Goal: Task Accomplishment & Management: Complete application form

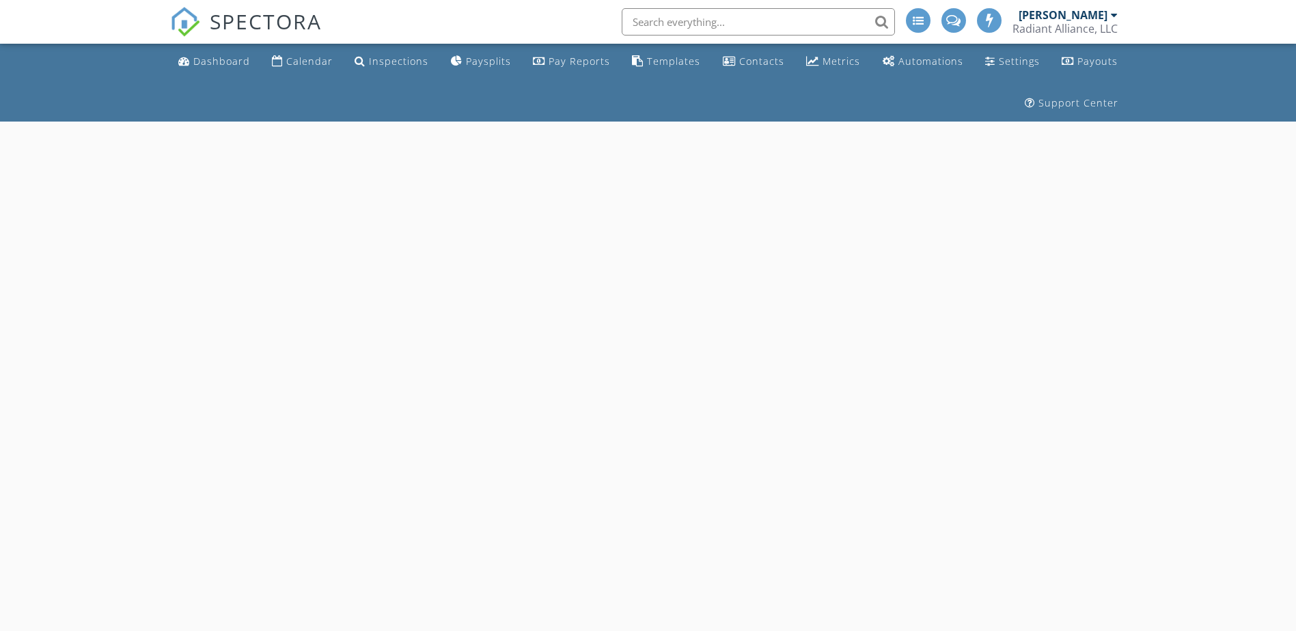
select select "7"
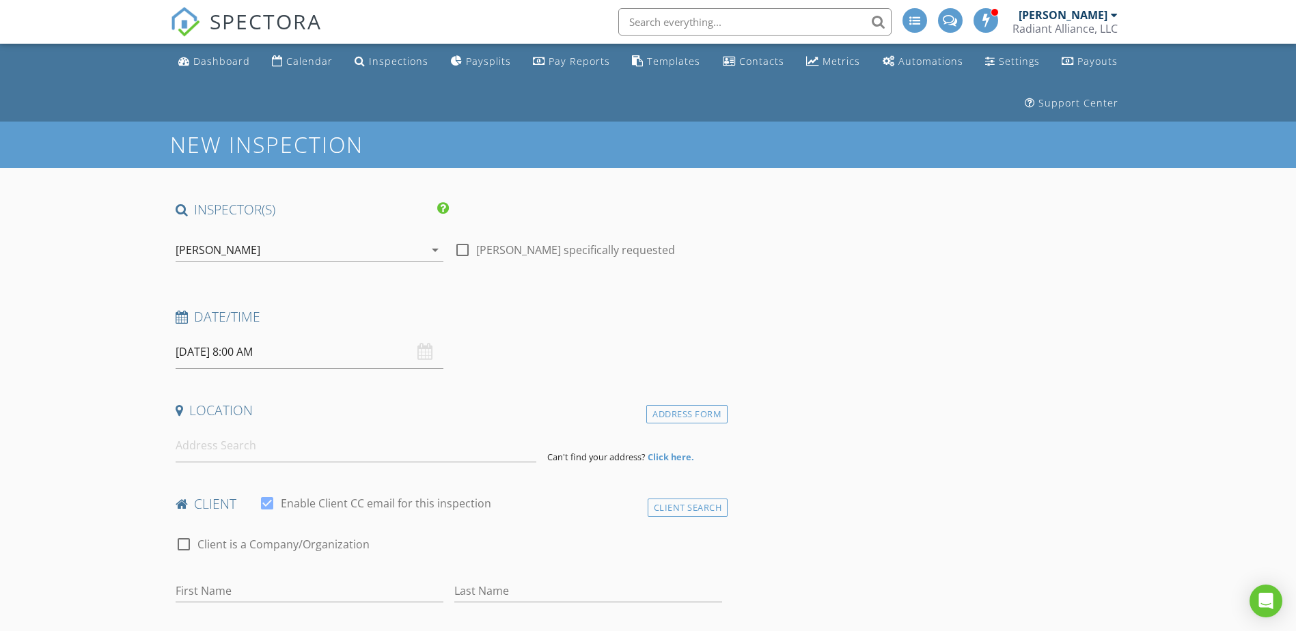
click at [328, 349] on input "08/28/2025 8:00 AM" at bounding box center [310, 351] width 268 height 33
type input "08/27/2025 8:00 AM"
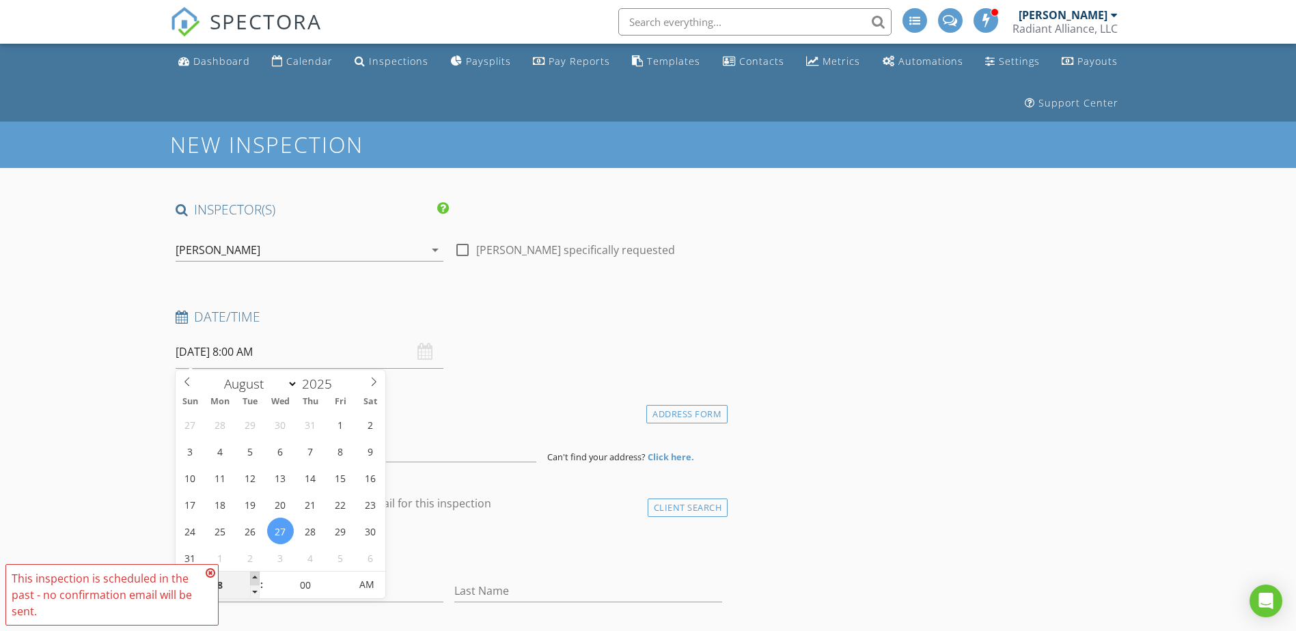
type input "09"
type input "08/27/2025 9:00 AM"
click at [251, 576] on span at bounding box center [255, 579] width 10 height 14
type input "10"
type input "08/27/2025 10:00 AM"
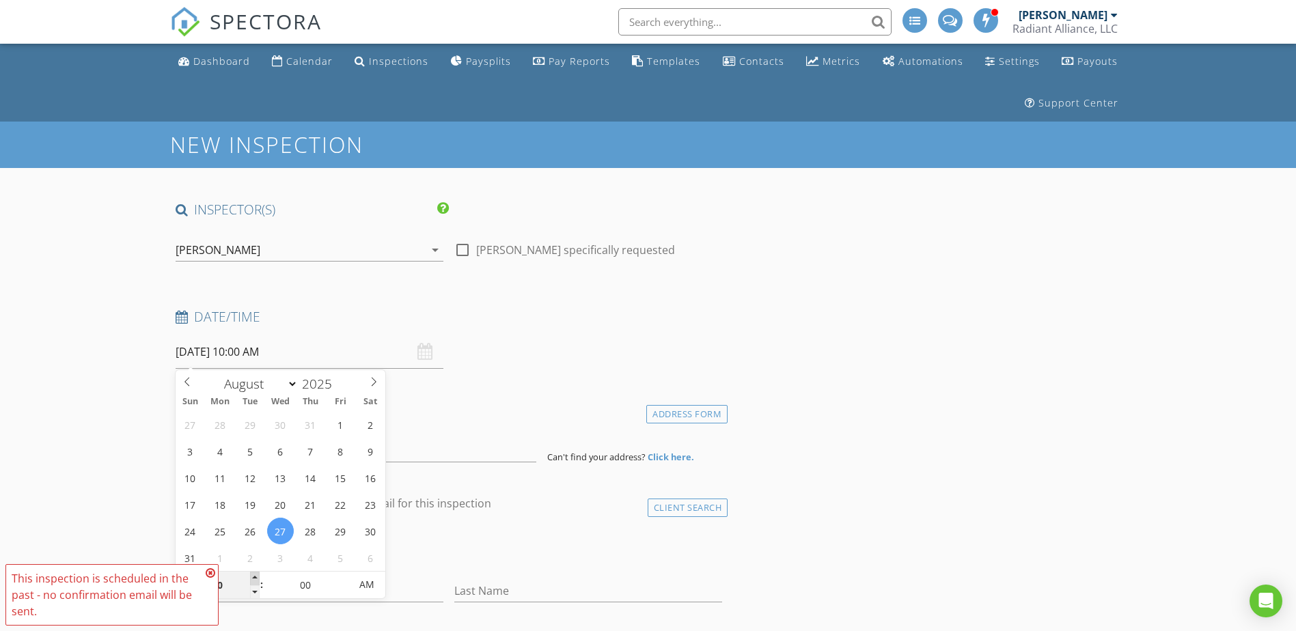
click at [251, 576] on span at bounding box center [255, 579] width 10 height 14
type input "11"
type input "08/27/2025 11:00 AM"
click at [251, 576] on span at bounding box center [255, 579] width 10 height 14
type input "12"
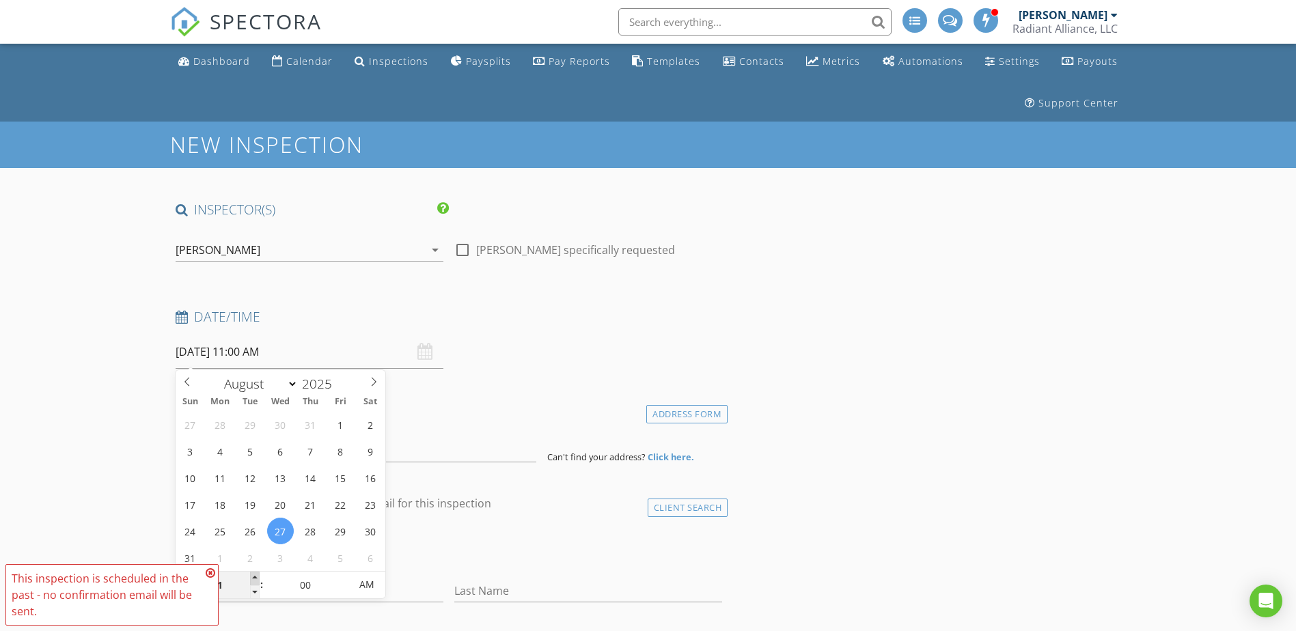
type input "08/27/2025 12:00 PM"
click at [251, 576] on span at bounding box center [255, 579] width 10 height 14
type input "01"
type input "08/27/2025 1:00 PM"
click at [259, 577] on span at bounding box center [255, 579] width 10 height 14
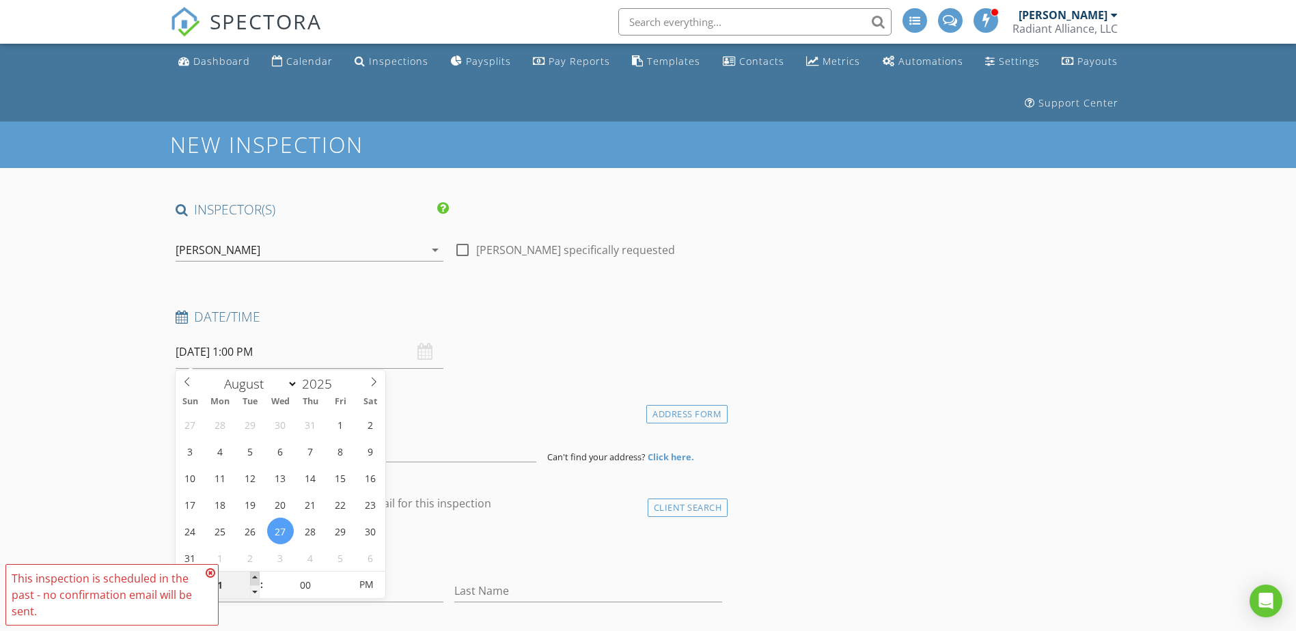
type input "02"
type input "08/27/2025 2:00 PM"
click at [259, 577] on span at bounding box center [255, 579] width 10 height 14
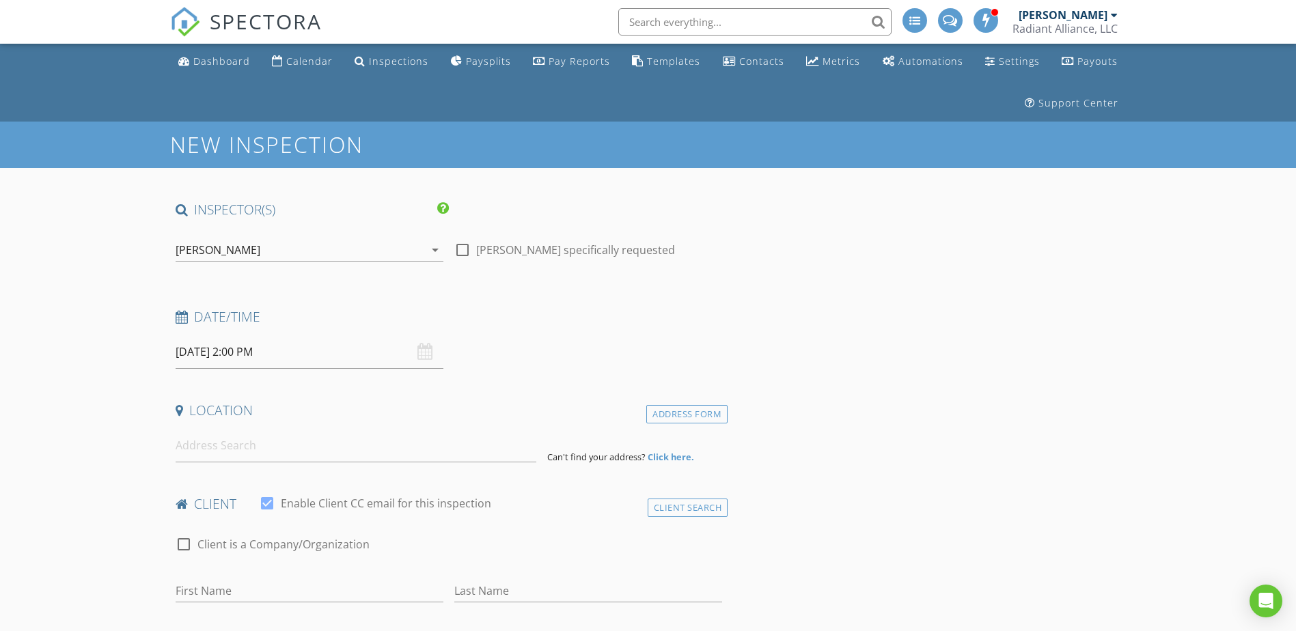
drag, startPoint x: 128, startPoint y: 477, endPoint x: 179, endPoint y: 471, distance: 51.0
click at [219, 452] on input at bounding box center [356, 445] width 361 height 33
paste input "41706 Deer Grass Ter, 20105"
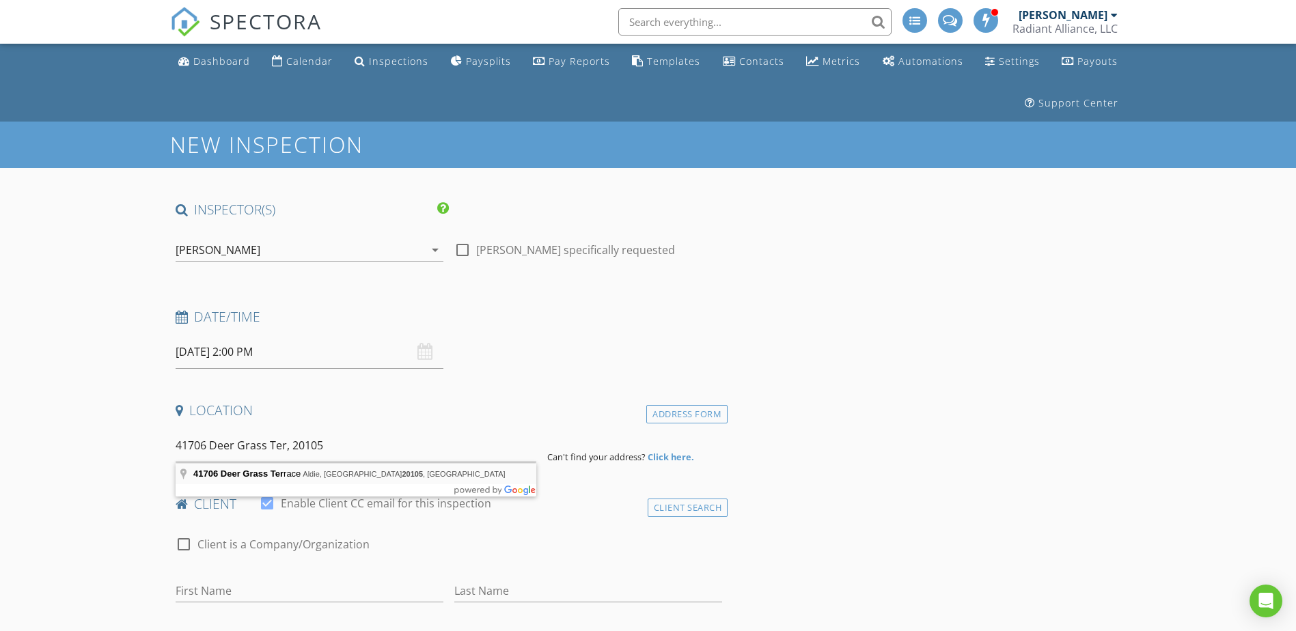
type input "41706 Deer Grass Terrace, Aldie, VA 20105, USA"
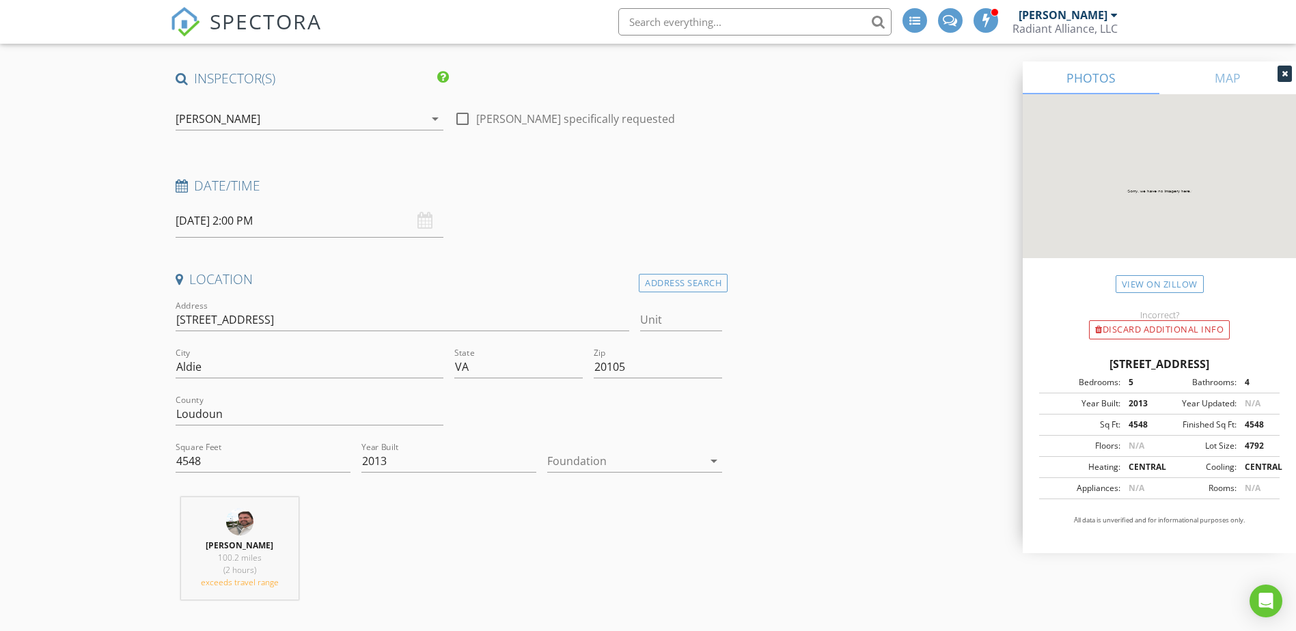
scroll to position [137, 0]
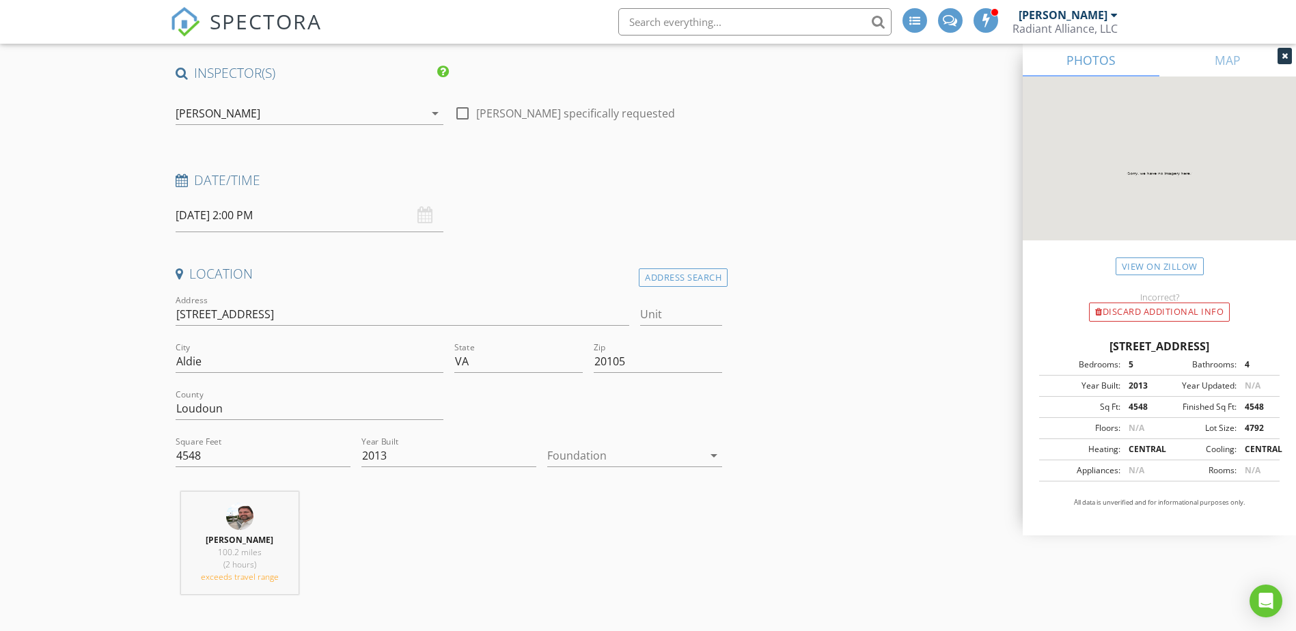
click at [590, 458] on div at bounding box center [625, 456] width 156 height 22
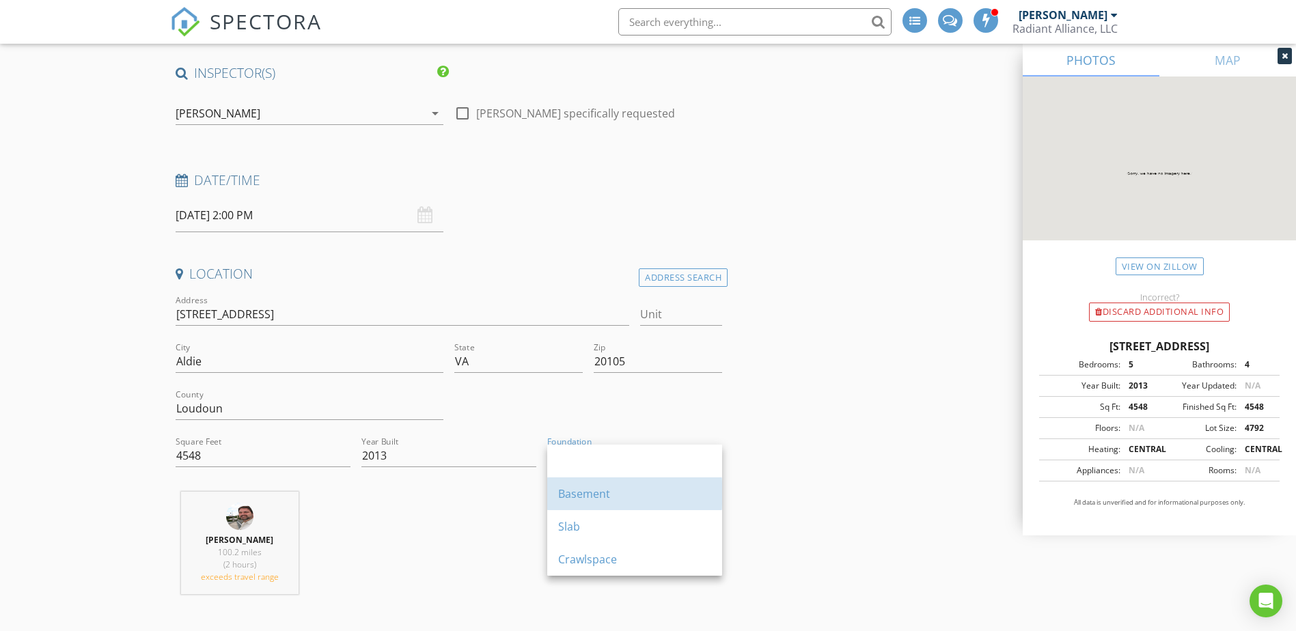
drag, startPoint x: 594, startPoint y: 501, endPoint x: 585, endPoint y: 500, distance: 8.3
click at [594, 501] on div "Basement" at bounding box center [634, 494] width 153 height 16
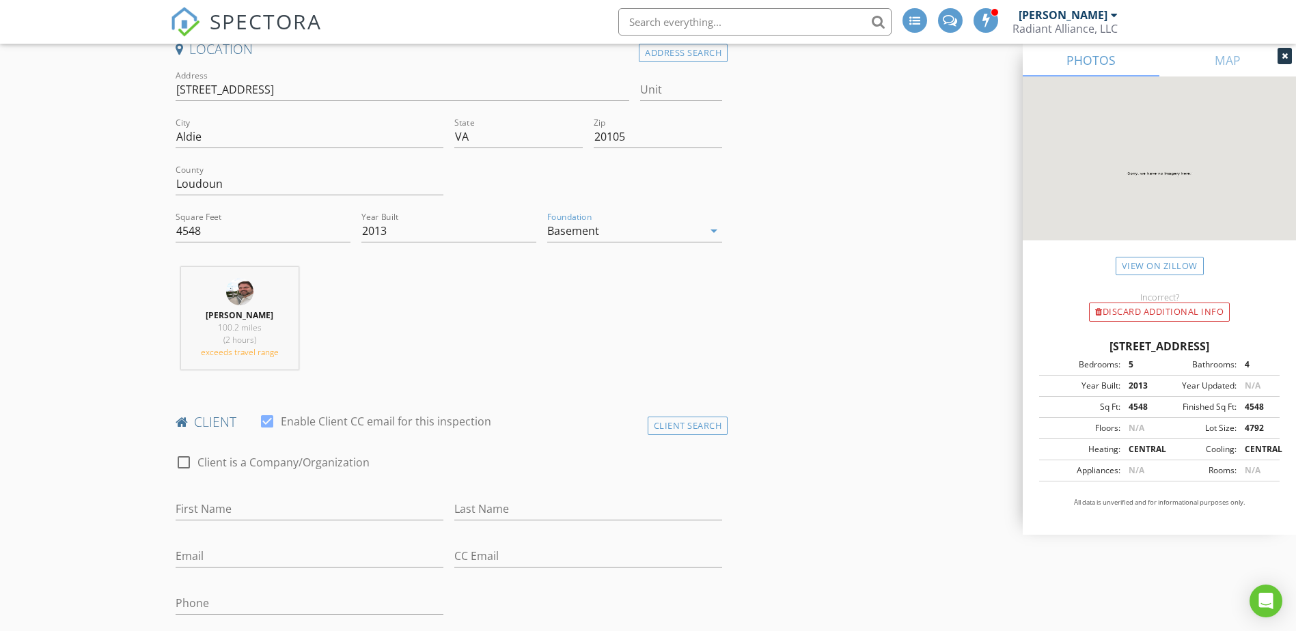
scroll to position [410, 0]
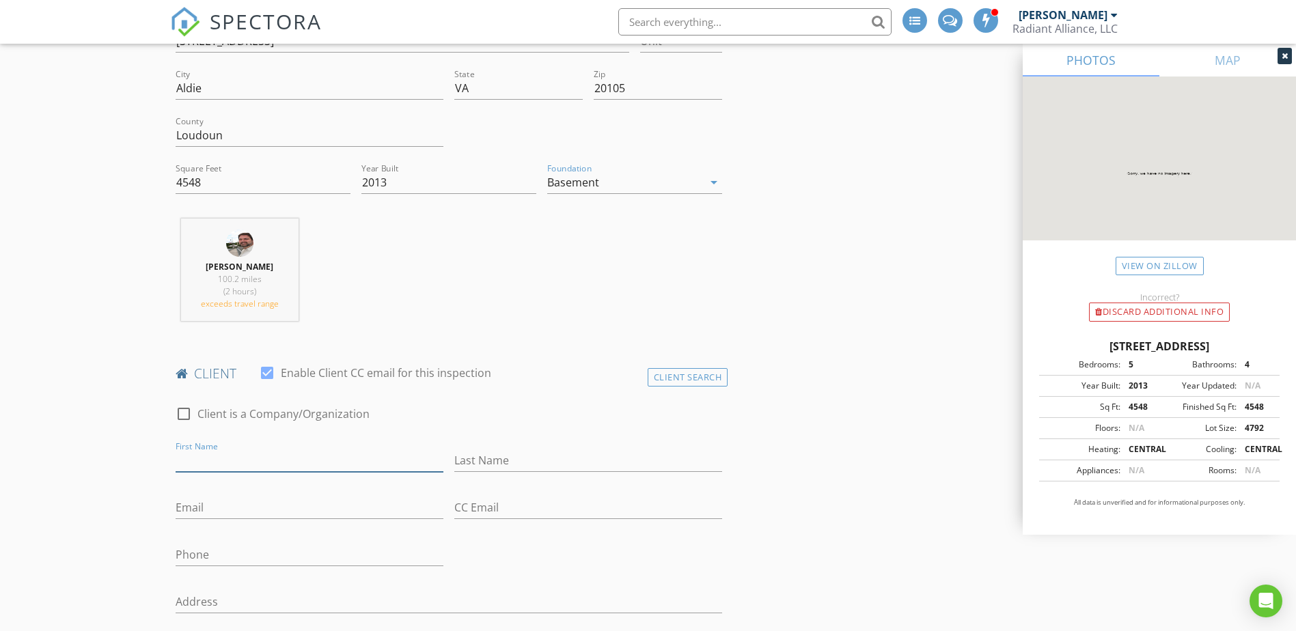
click at [253, 458] on input "First Name" at bounding box center [310, 460] width 268 height 23
paste input "Aamer Azeem"
type input "Aamer Azeem"
click at [512, 456] on input "Last Name" at bounding box center [588, 460] width 268 height 23
paste input "Aamer Azeem"
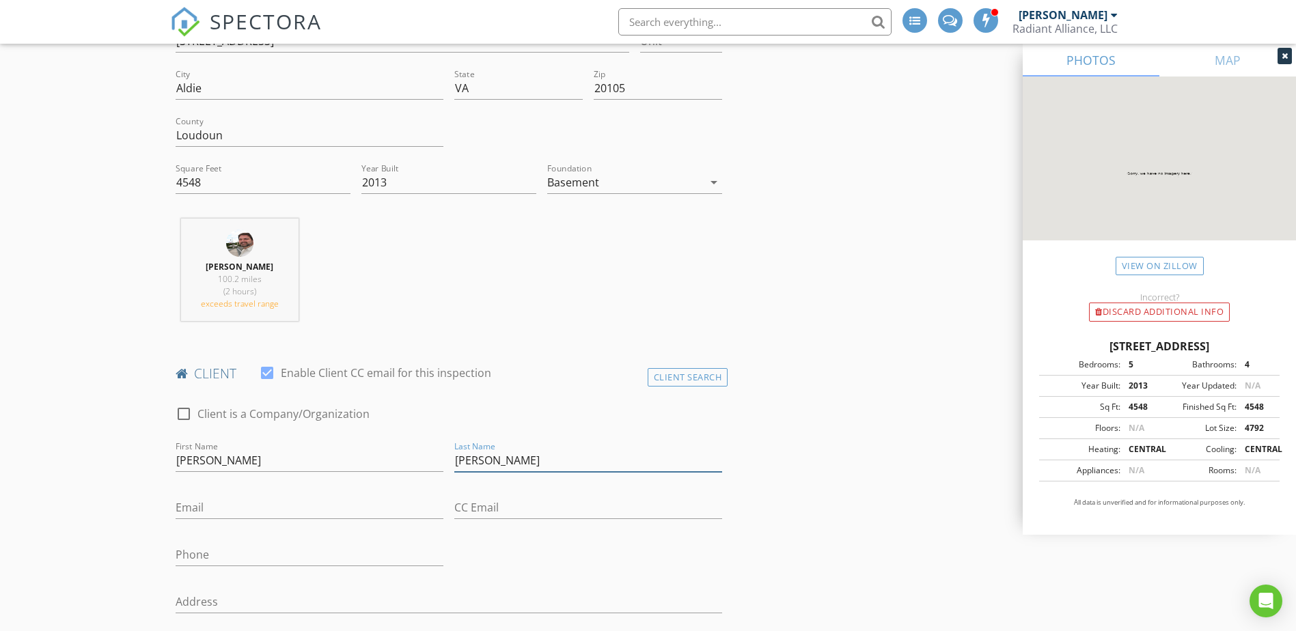
drag, startPoint x: 490, startPoint y: 466, endPoint x: 368, endPoint y: 442, distance: 123.9
click at [368, 442] on div "check_box_outline_blank Client is a Company/Organization First Name Aamer Azeem…" at bounding box center [449, 586] width 558 height 389
type input "Azeem"
drag, startPoint x: 208, startPoint y: 462, endPoint x: 309, endPoint y: 460, distance: 100.4
click at [309, 460] on input "Aamer Azeem" at bounding box center [310, 460] width 268 height 23
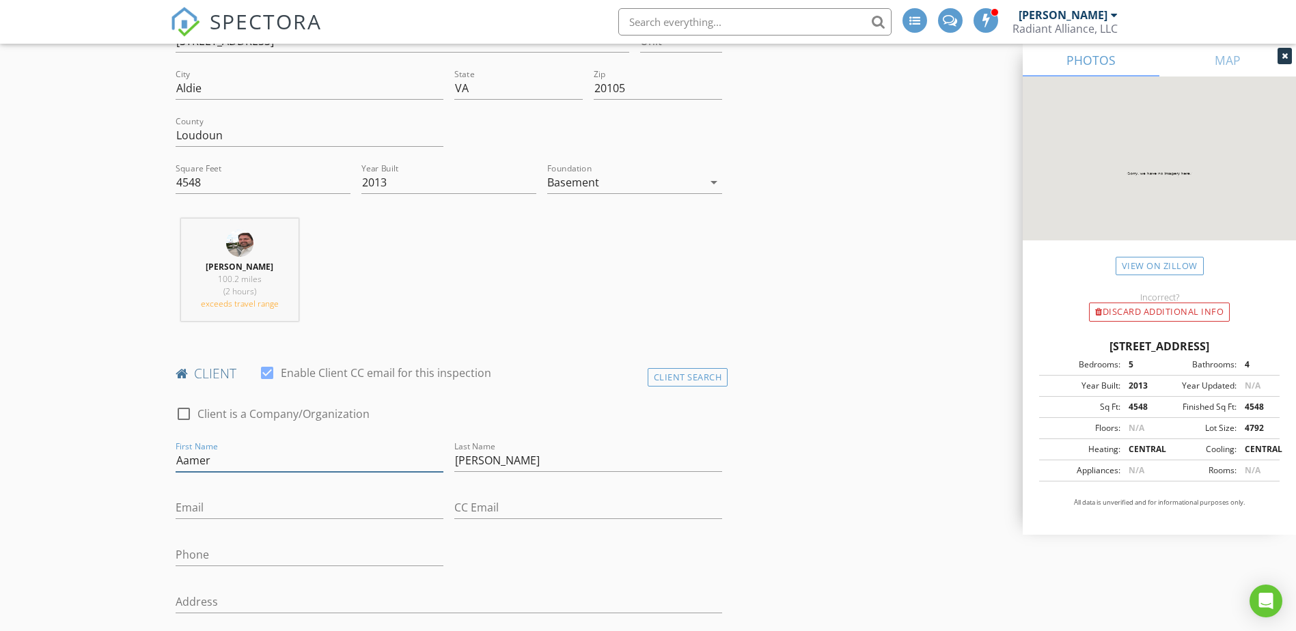
type input "Aamer"
click at [247, 510] on input "Email" at bounding box center [310, 508] width 268 height 23
paste input "aamerazeem02@gmail.com"
type input "aamerazeem02@gmail.com"
click at [259, 555] on input "Phone" at bounding box center [310, 555] width 268 height 23
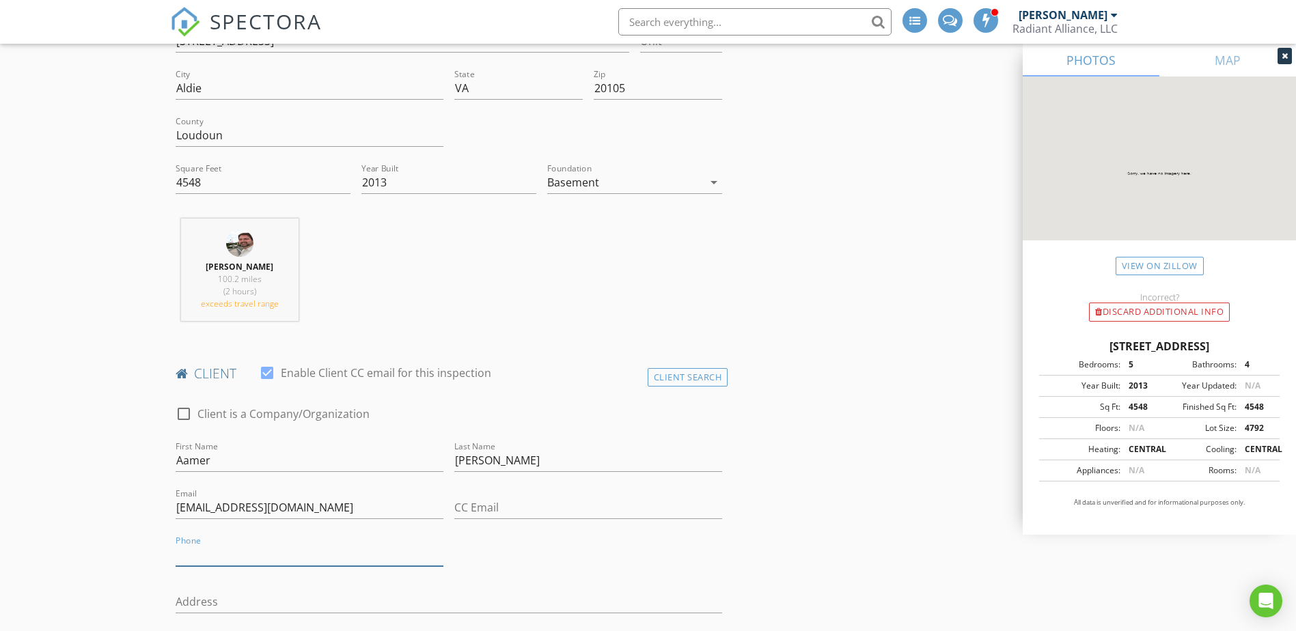
paste input "337-501-5291"
type input "337-501-5291"
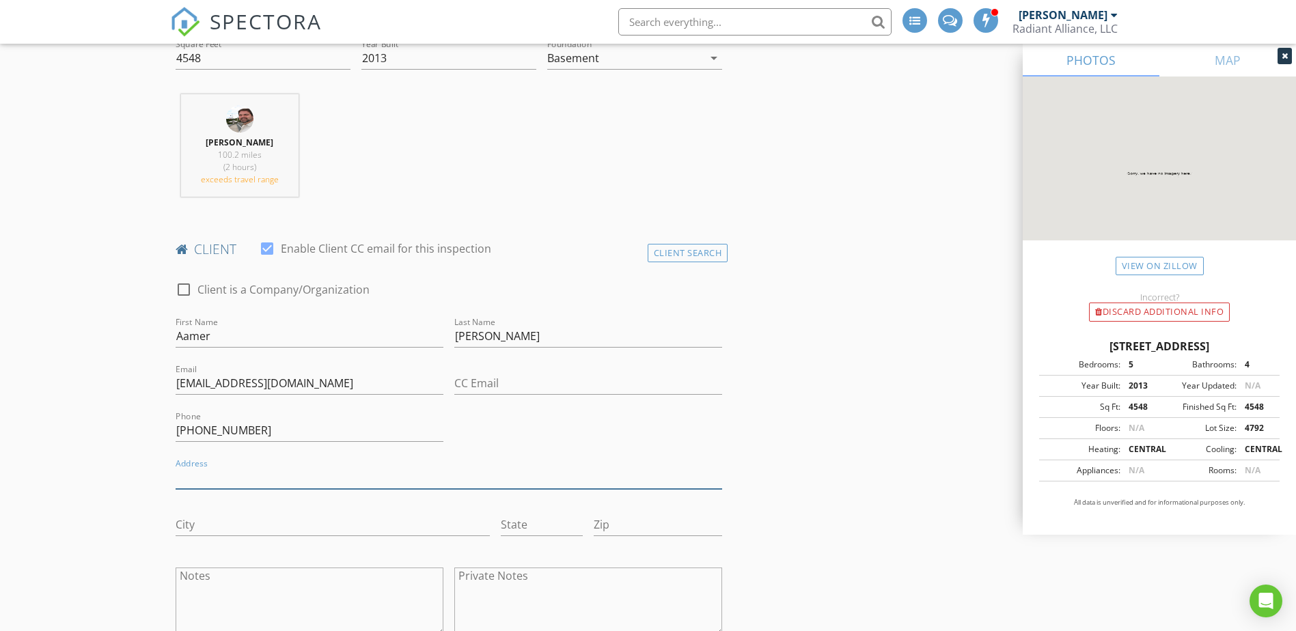
scroll to position [546, 0]
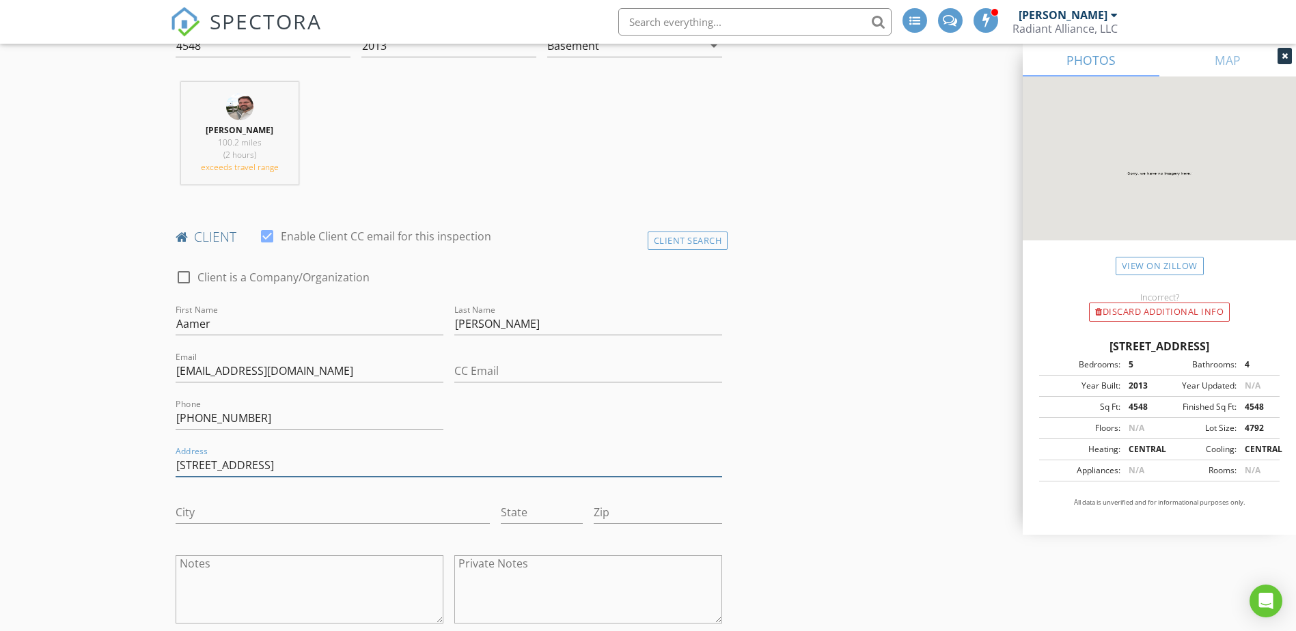
type input "41706 Deer Grass Terrace"
type input "Aldie"
type input "VA"
type input "20105"
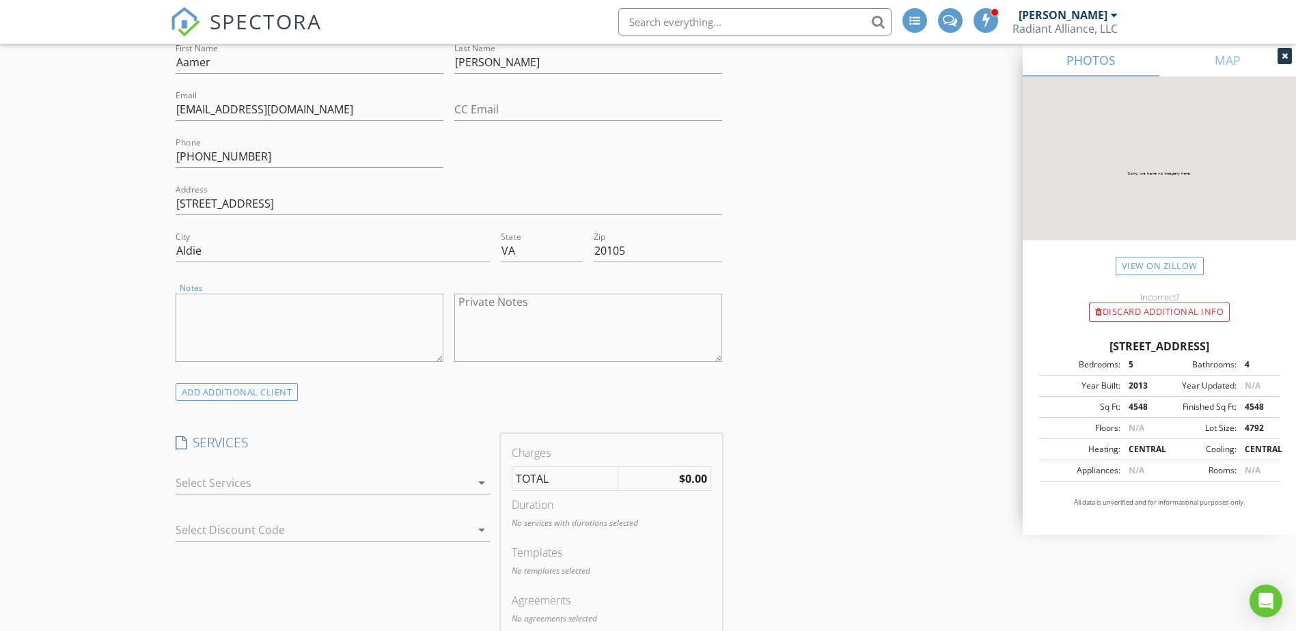
scroll to position [820, 0]
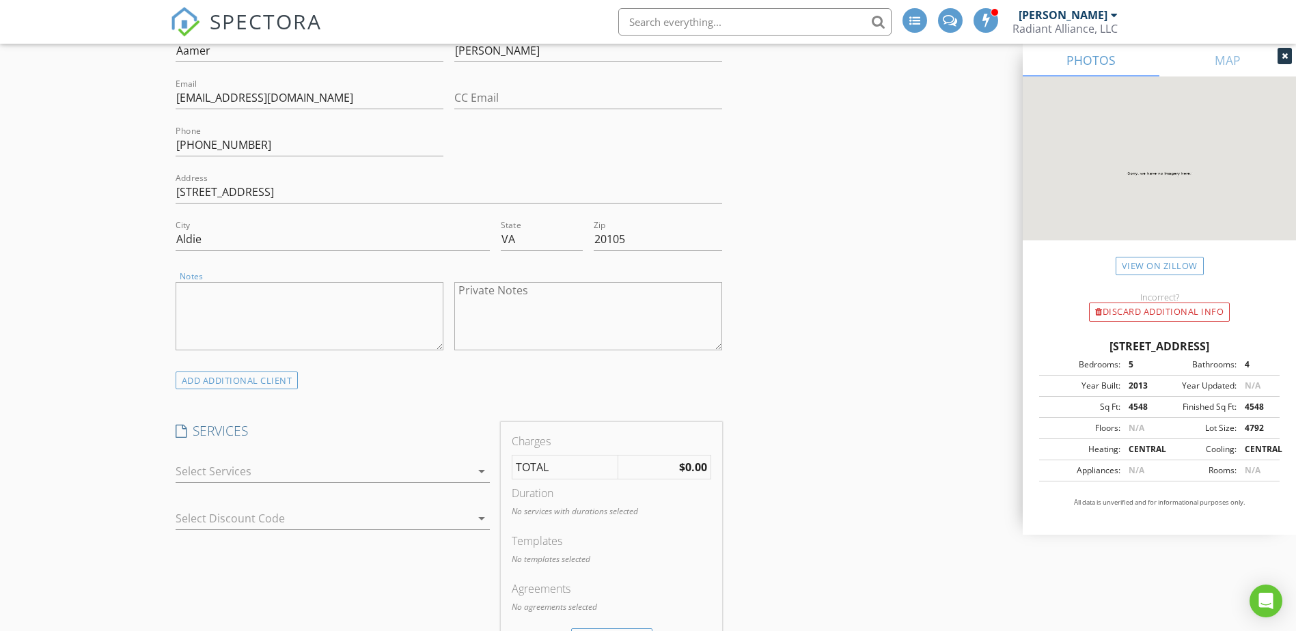
click at [309, 472] on div at bounding box center [323, 471] width 295 height 22
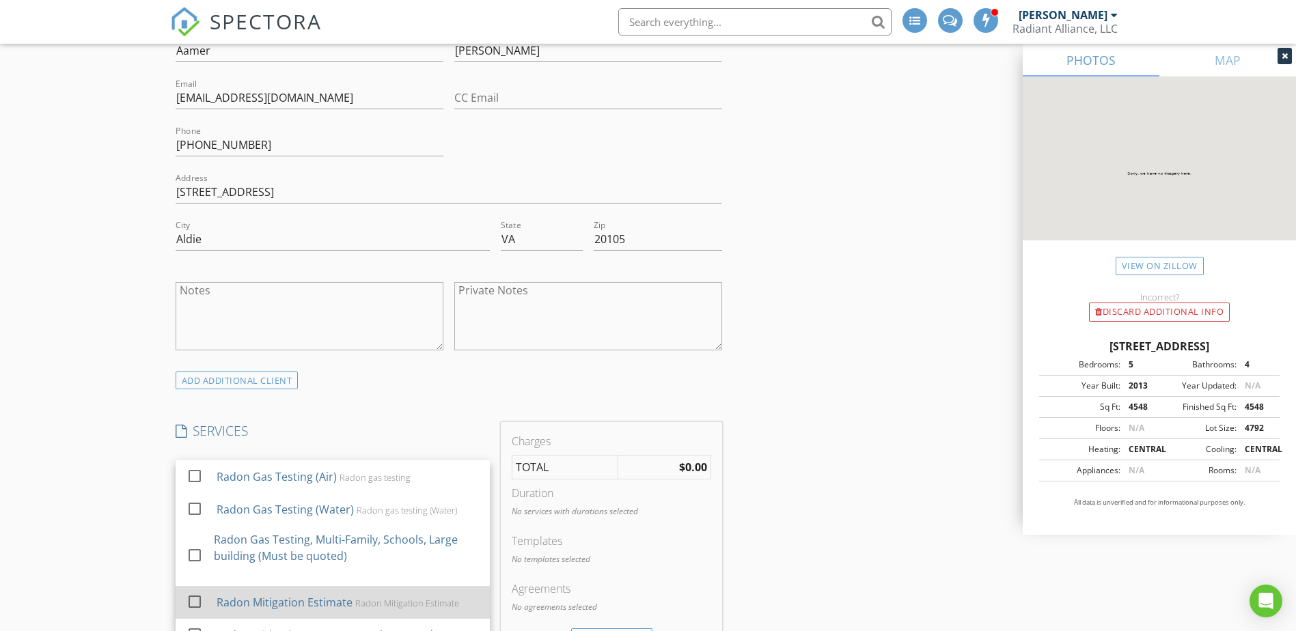
click at [273, 604] on div "Radon Mitigation Estimate" at bounding box center [284, 602] width 136 height 16
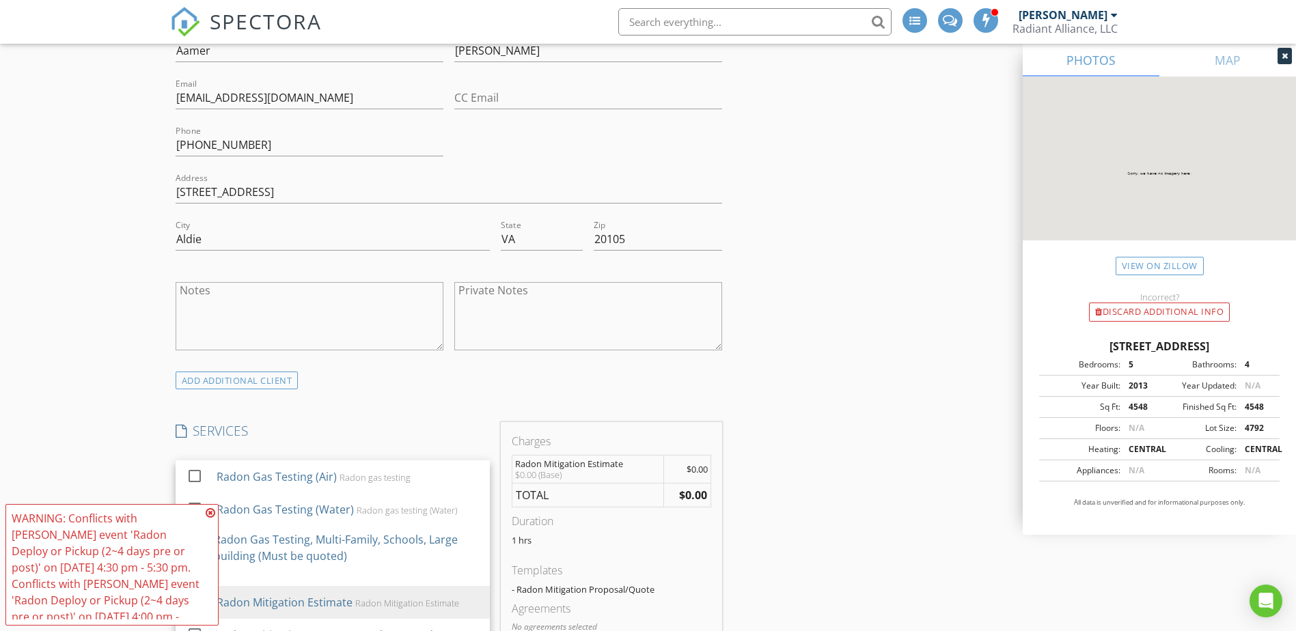
click at [210, 512] on icon at bounding box center [211, 513] width 10 height 11
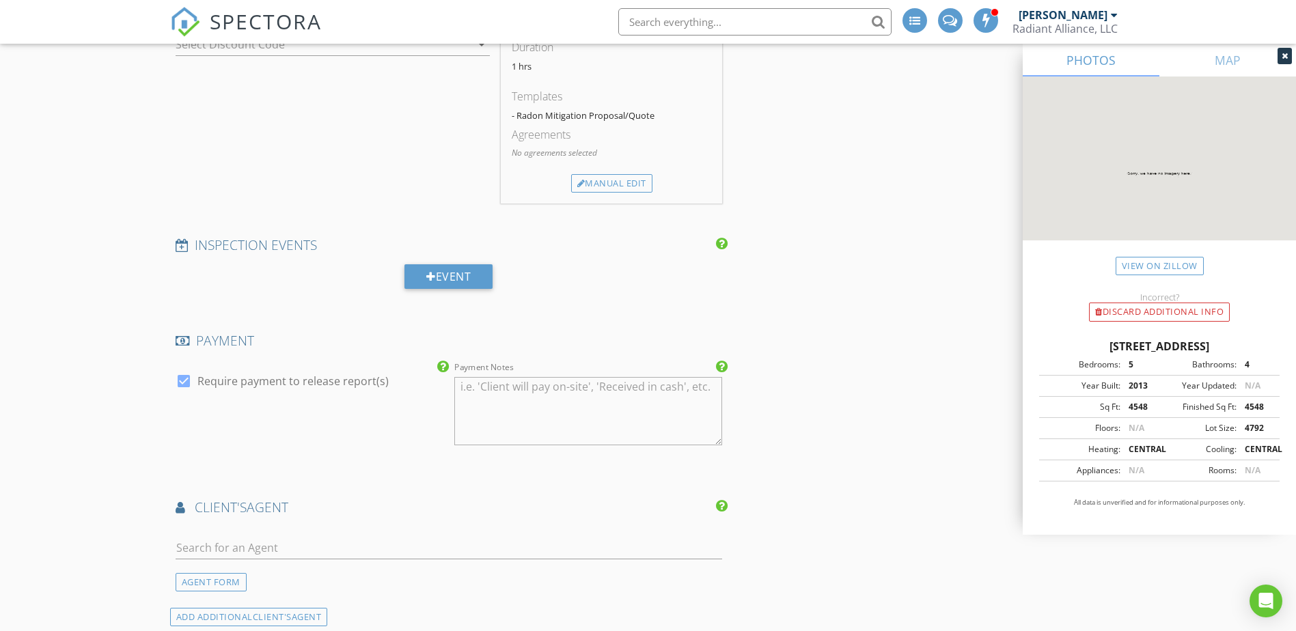
scroll to position [1298, 0]
click at [182, 378] on div at bounding box center [183, 376] width 23 height 23
checkbox input "false"
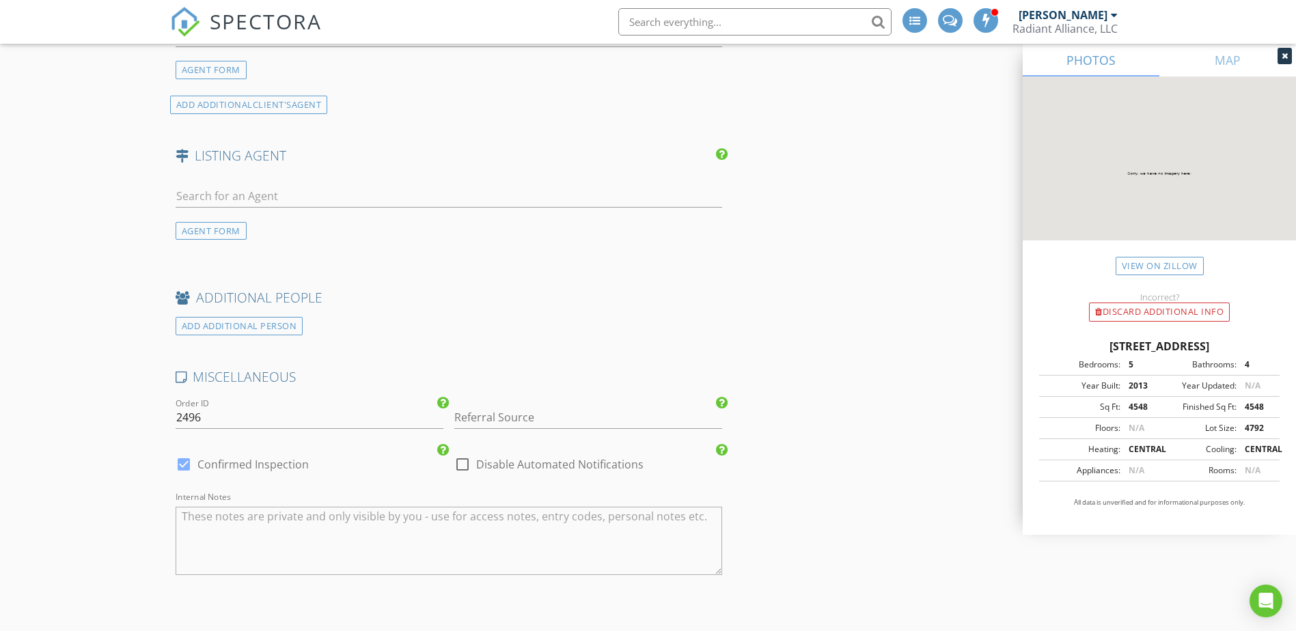
scroll to position [1844, 0]
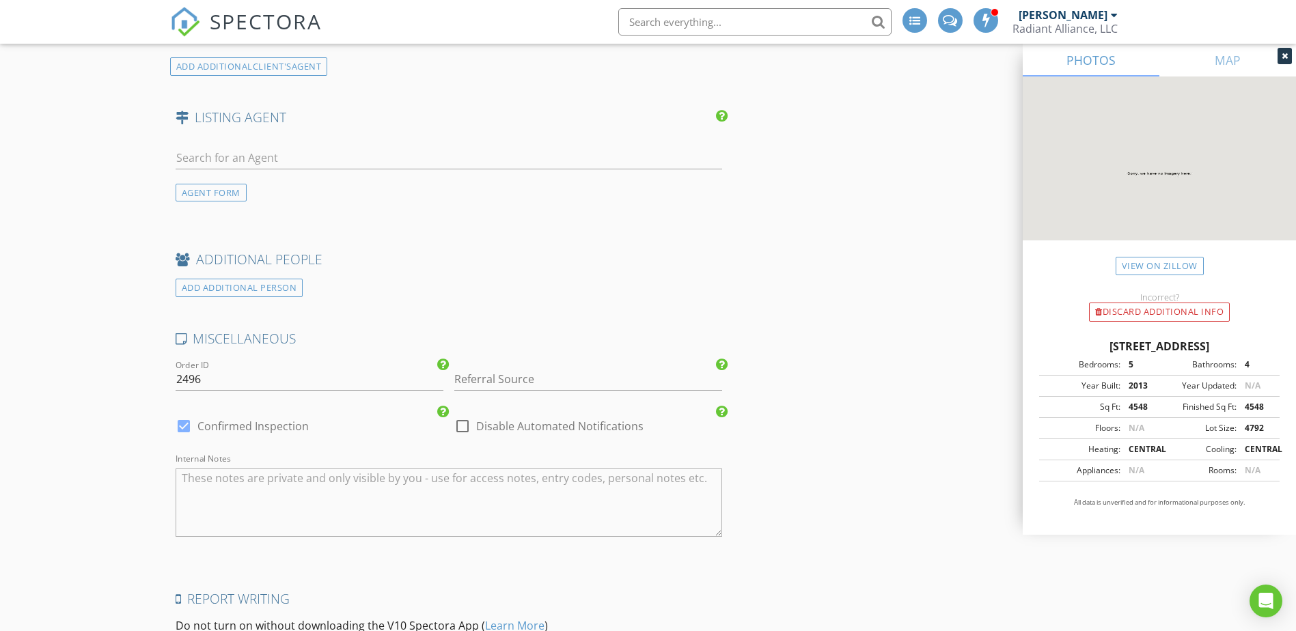
click at [460, 421] on div at bounding box center [462, 426] width 23 height 23
checkbox input "true"
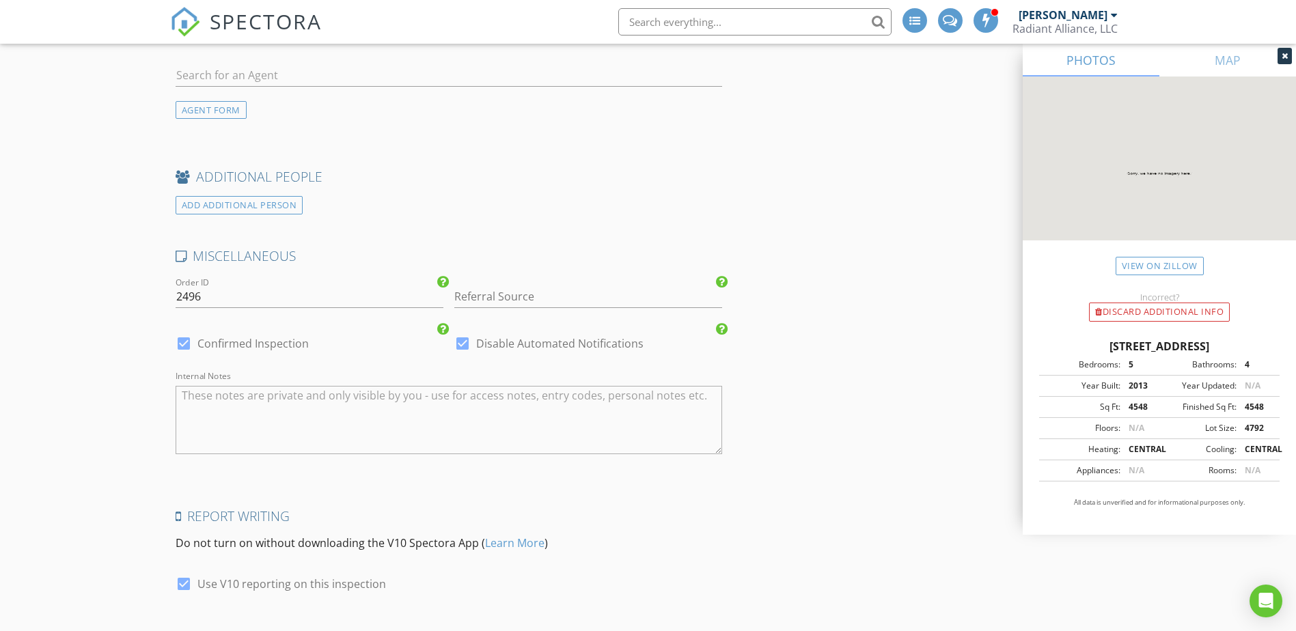
scroll to position [2017, 0]
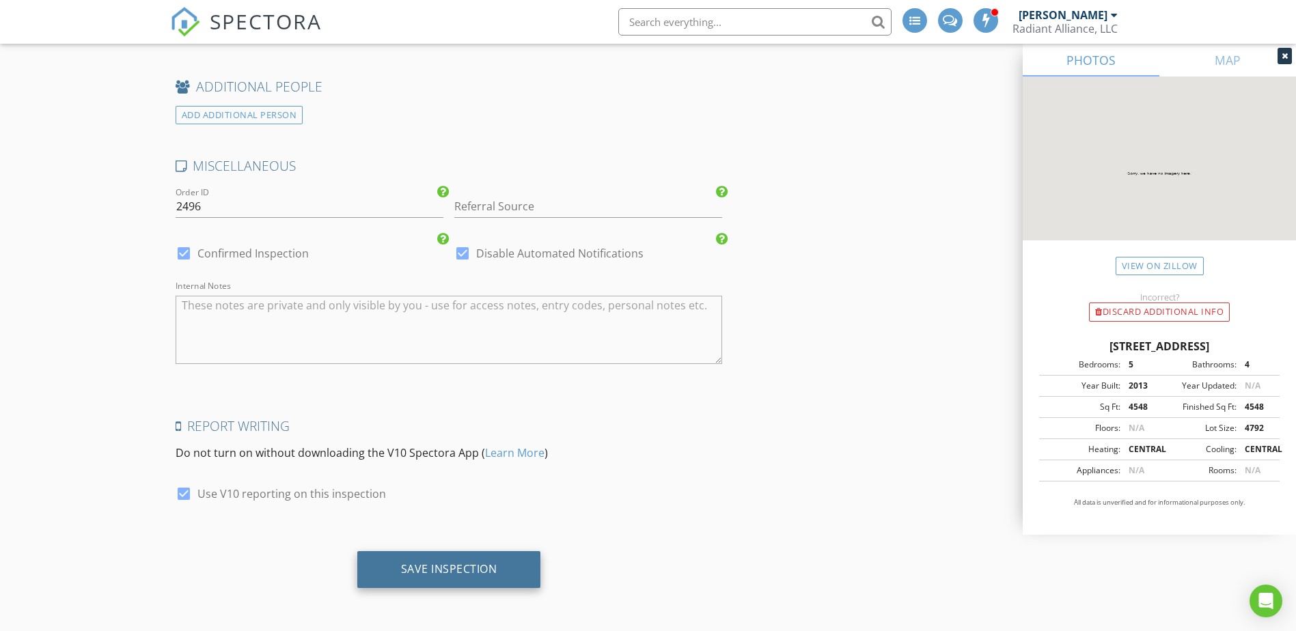
click at [461, 564] on div "Save Inspection" at bounding box center [449, 569] width 96 height 14
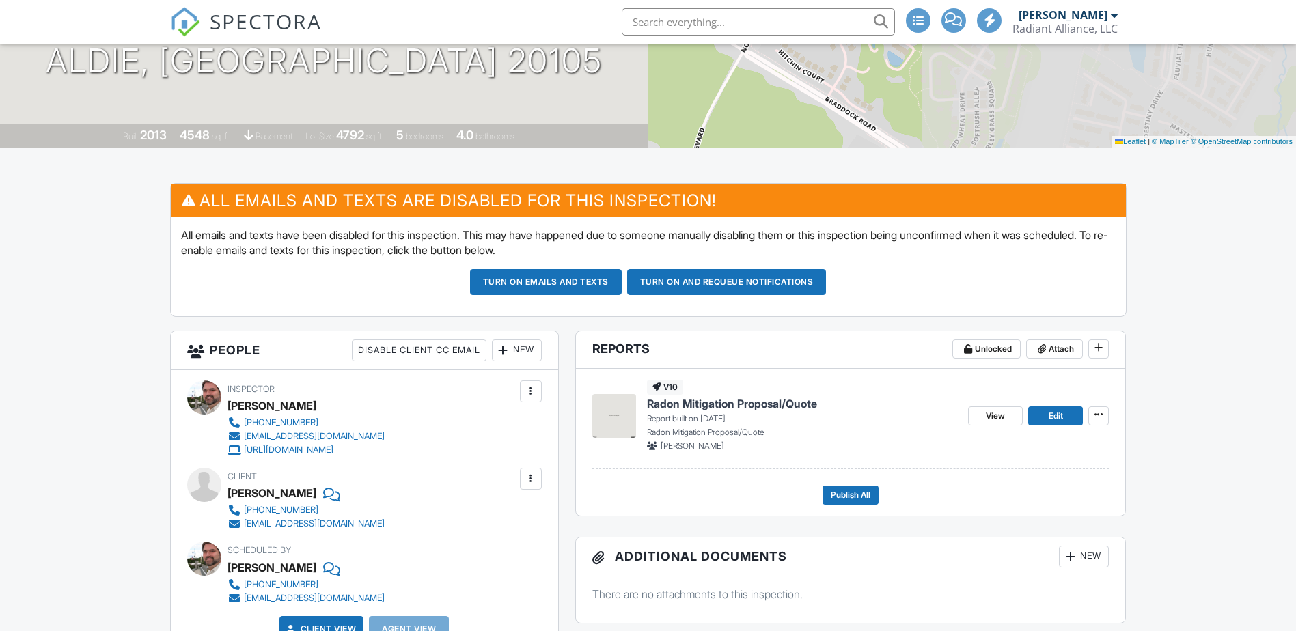
scroll to position [342, 0]
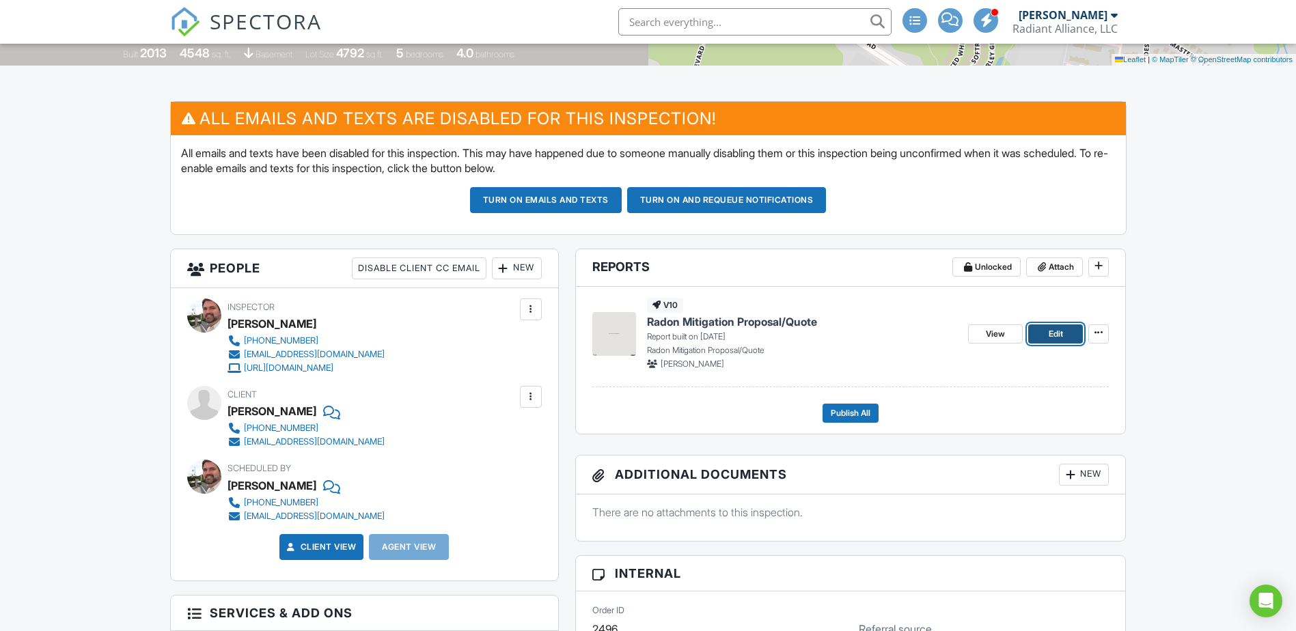
click at [1036, 331] on link "Edit" at bounding box center [1055, 333] width 55 height 19
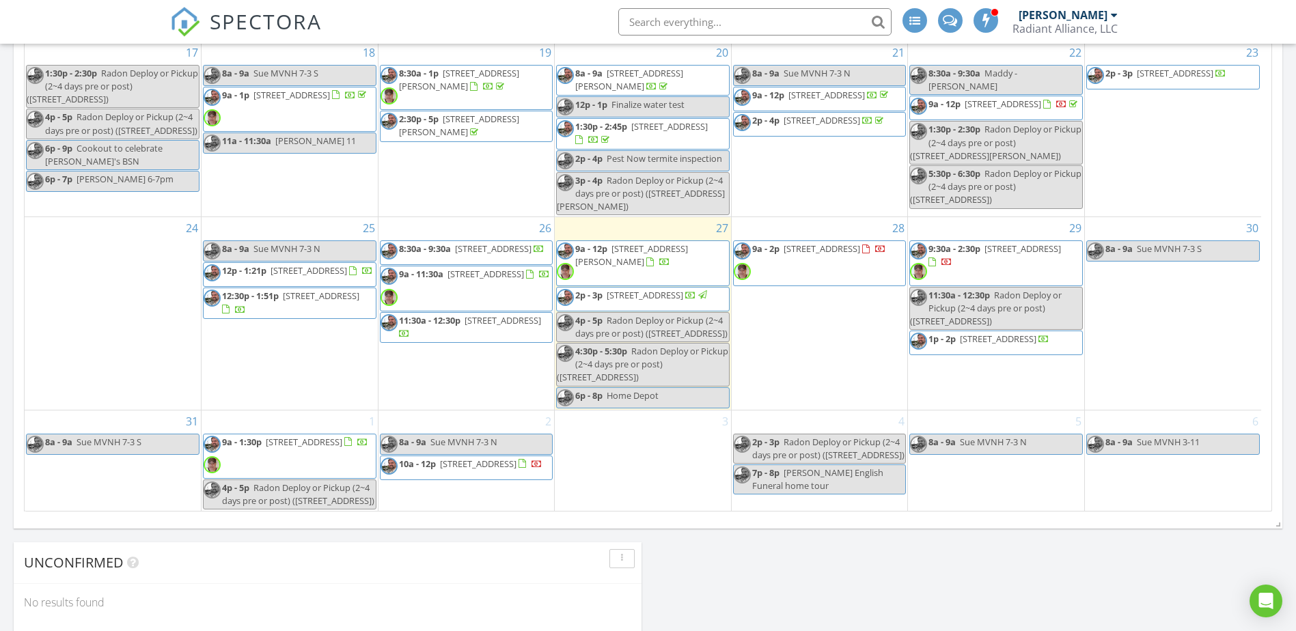
scroll to position [1165, 0]
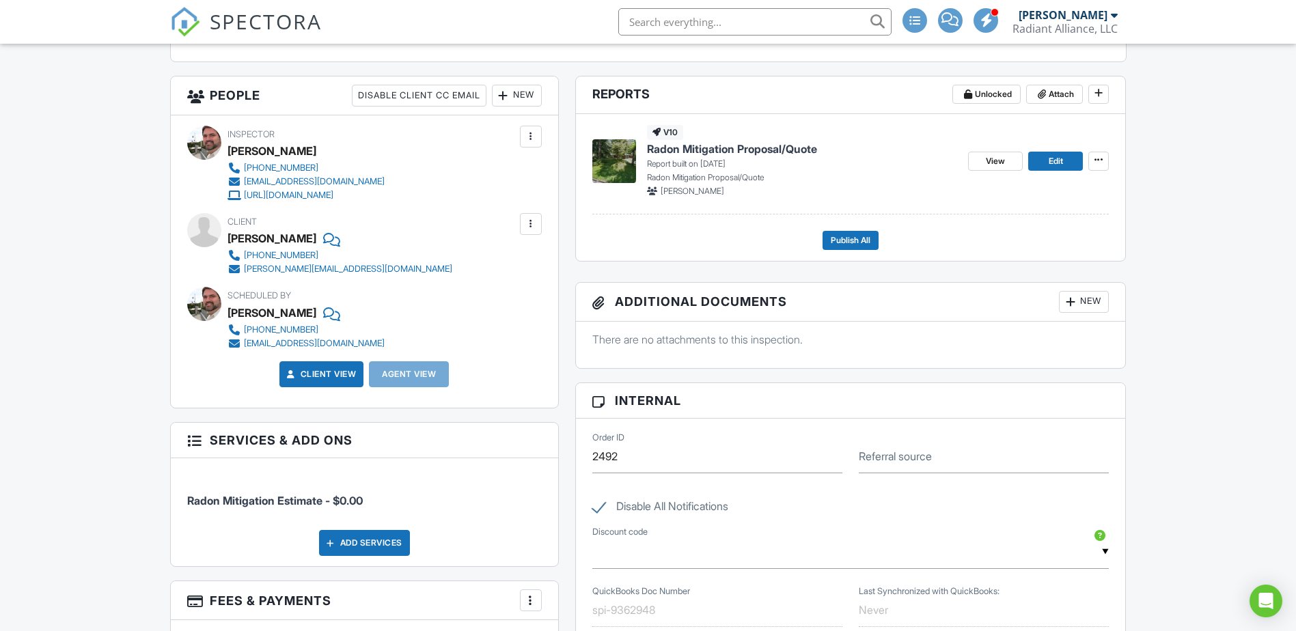
scroll to position [478, 0]
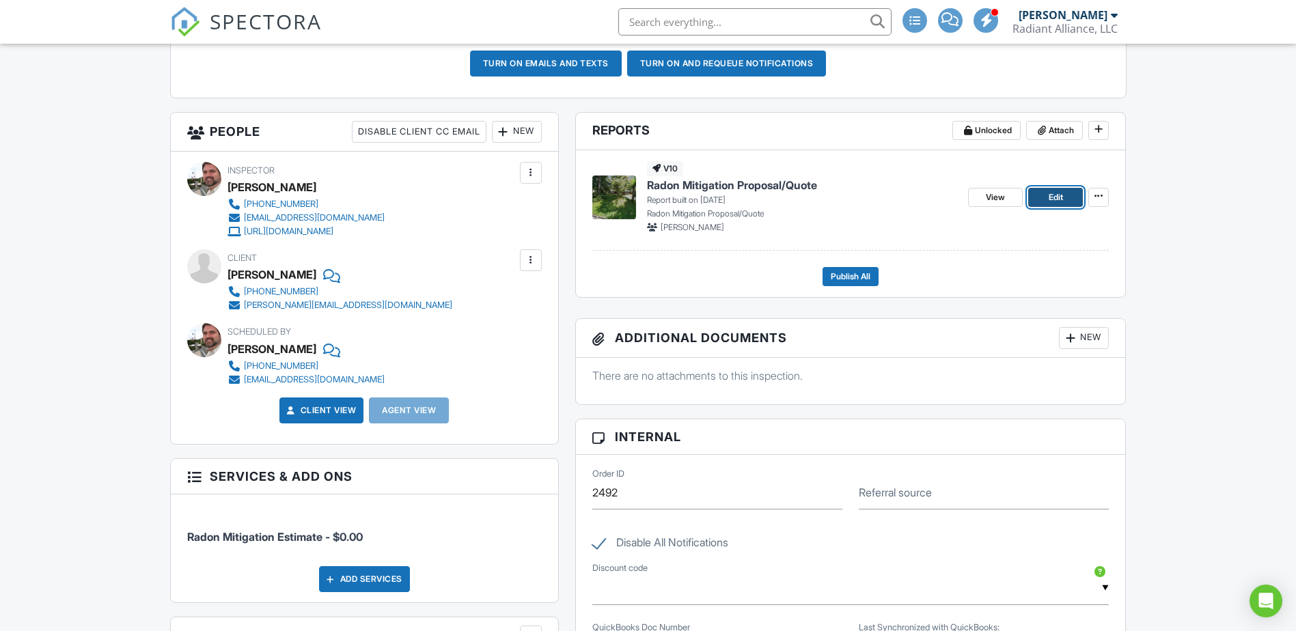
click at [1056, 198] on span "Edit" at bounding box center [1056, 198] width 14 height 14
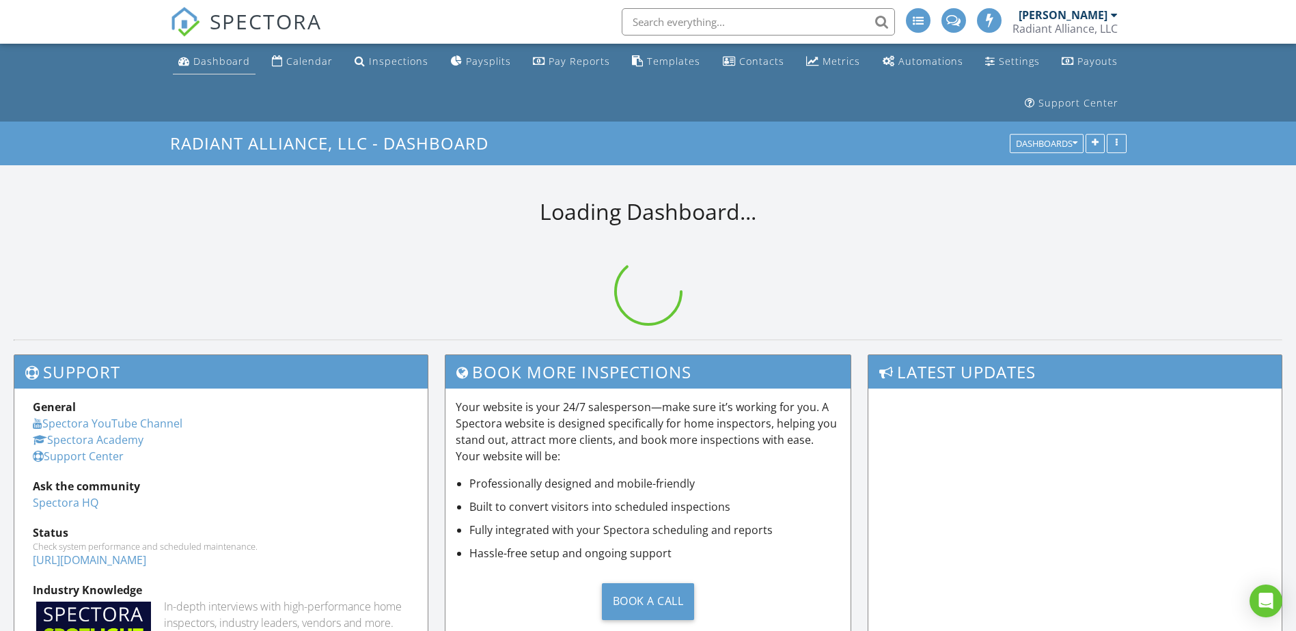
click at [223, 54] on link "Dashboard" at bounding box center [214, 61] width 83 height 25
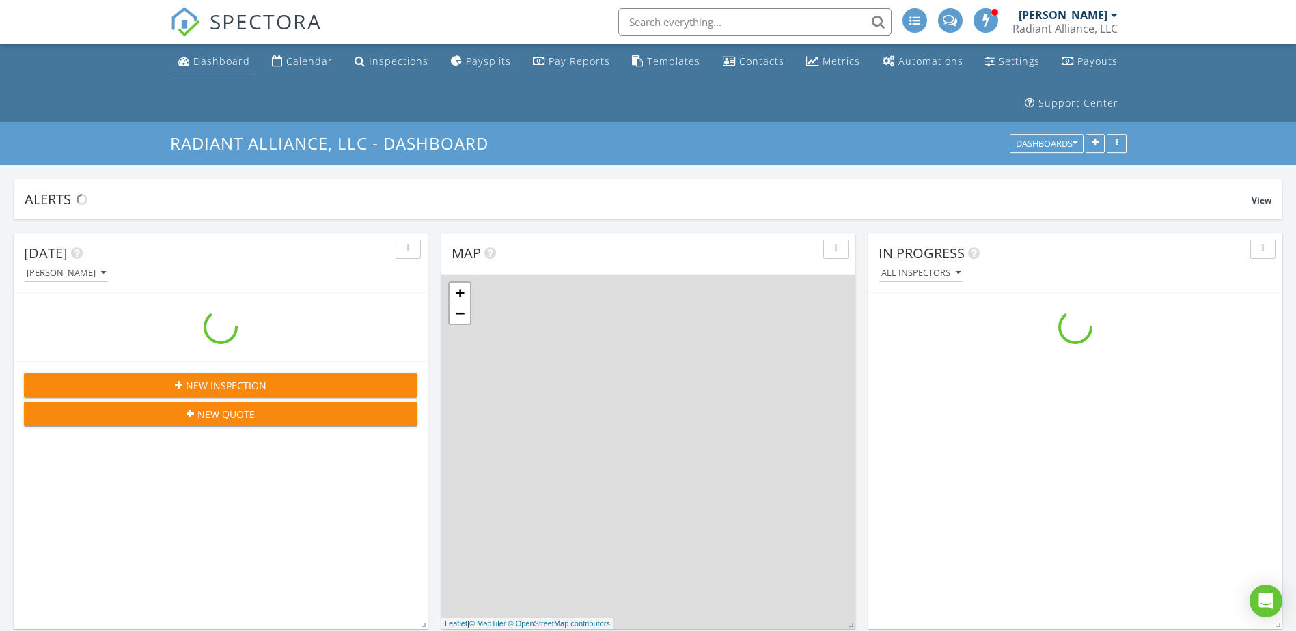
scroll to position [1947, 1317]
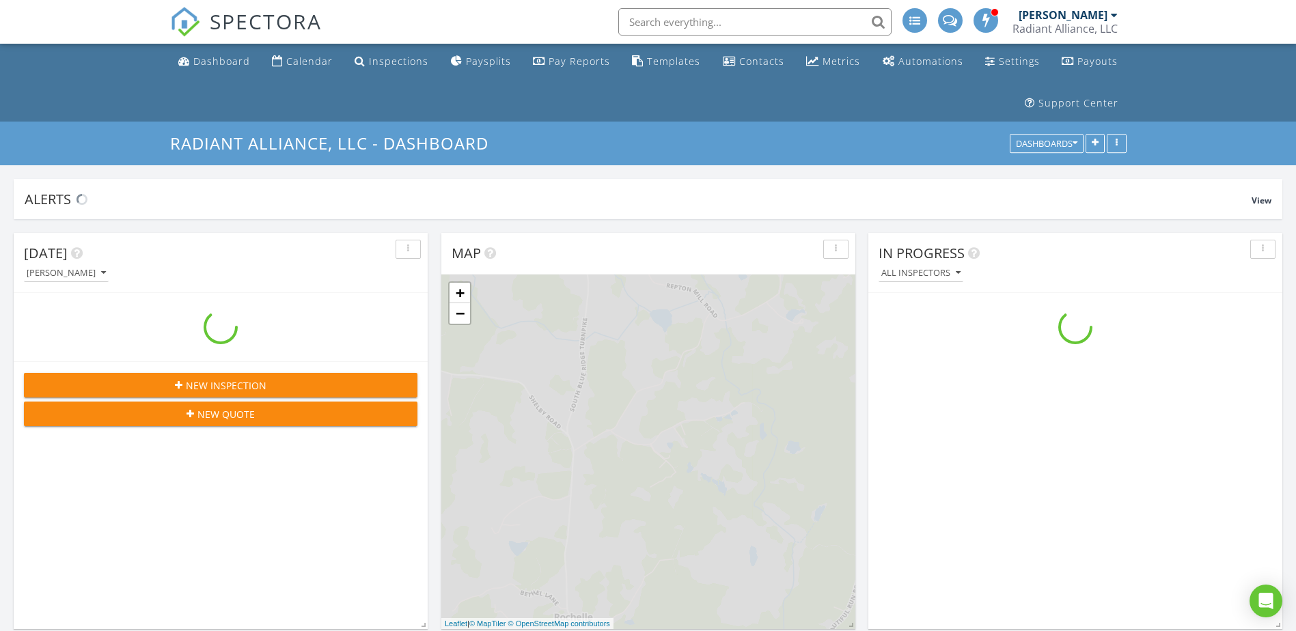
scroll to position [1947, 1317]
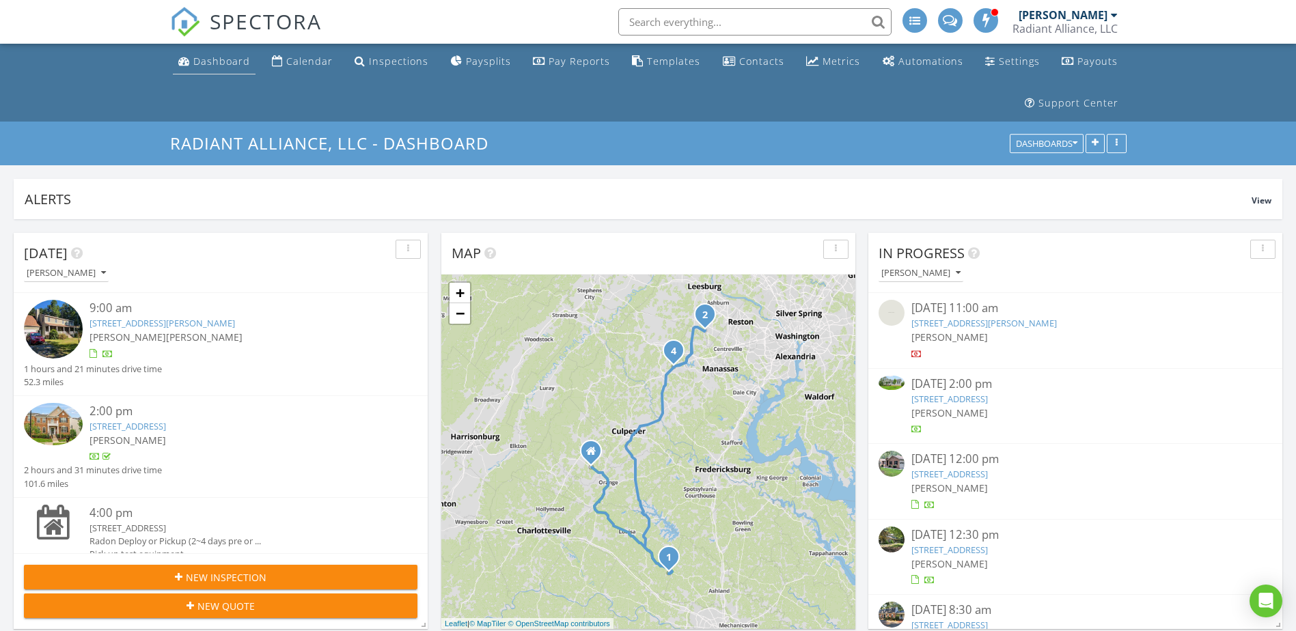
click at [199, 57] on div "Dashboard" at bounding box center [221, 61] width 57 height 13
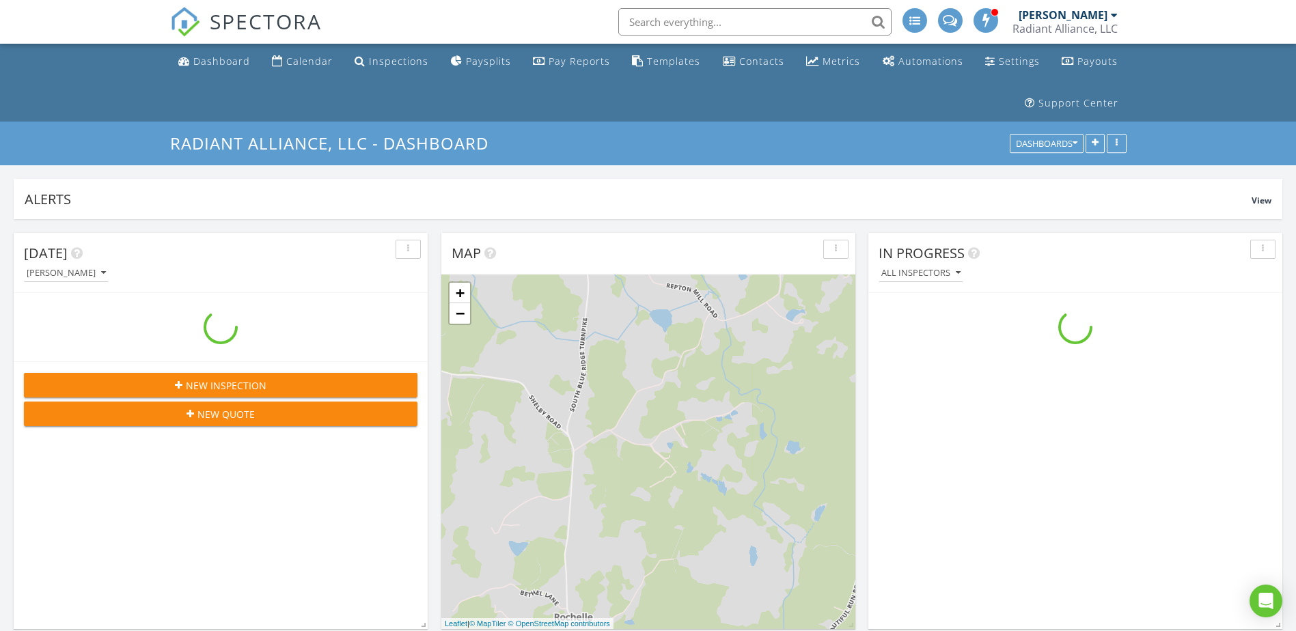
scroll to position [1947, 1317]
